Goal: Task Accomplishment & Management: Manage account settings

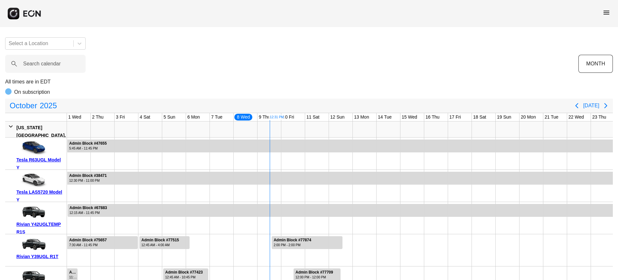
scroll to position [0, 130]
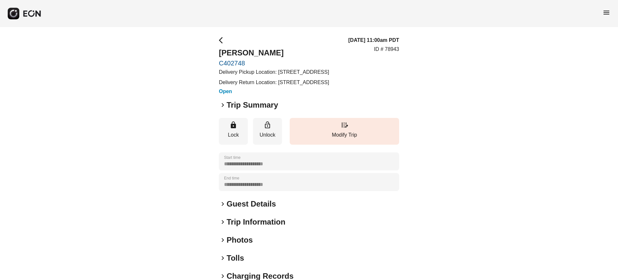
drag, startPoint x: 277, startPoint y: 69, endPoint x: 288, endPoint y: 82, distance: 17.4
click at [288, 76] on p "Delivery Pickup Location: [STREET_ADDRESS]" at bounding box center [274, 72] width 110 height 8
click at [288, 76] on p "Delivery Pickup Location: 20337 Pacific Coast Hwy, Malibu, CA 90265" at bounding box center [274, 72] width 110 height 8
drag, startPoint x: 279, startPoint y: 71, endPoint x: 283, endPoint y: 77, distance: 7.3
click at [283, 76] on p "Delivery Pickup Location: [STREET_ADDRESS]" at bounding box center [274, 72] width 110 height 8
